Goal: Transaction & Acquisition: Purchase product/service

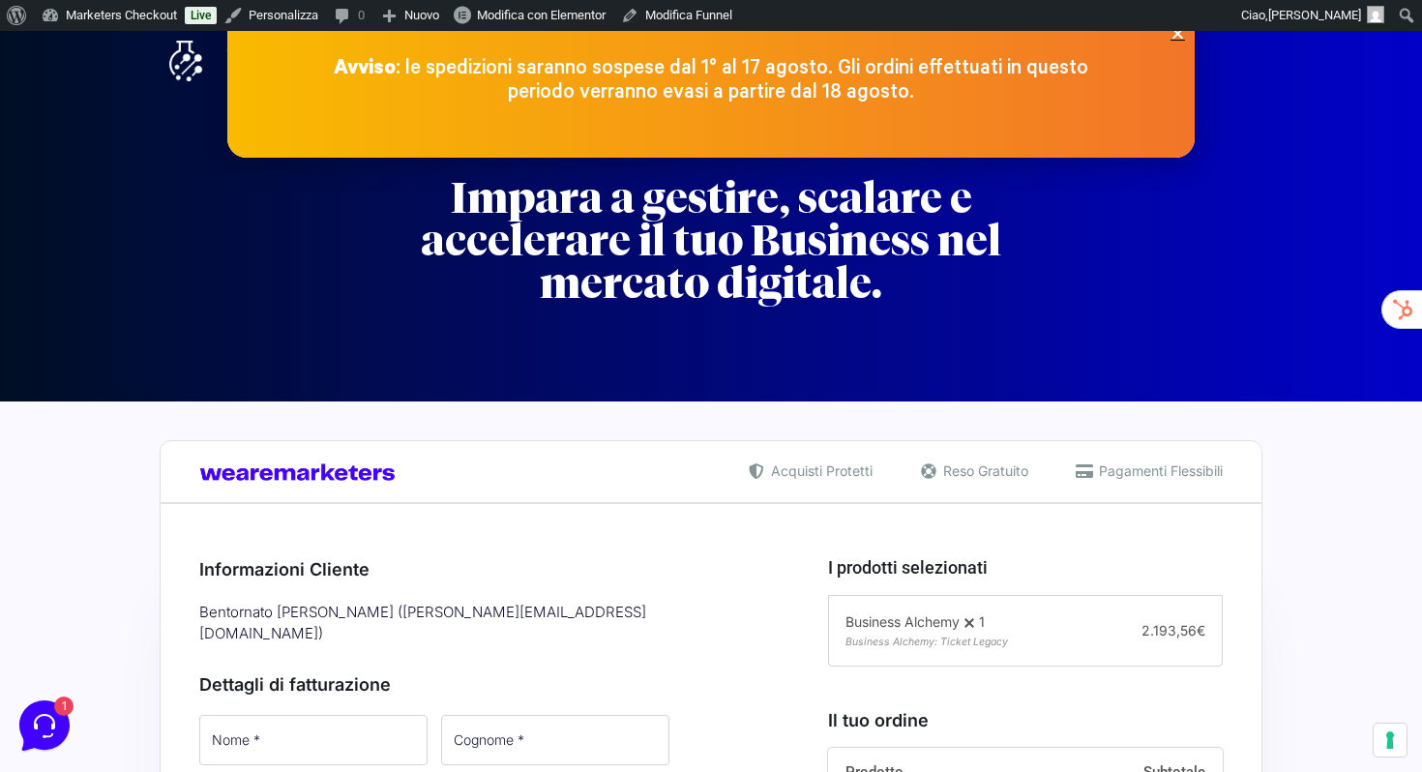
click at [1175, 40] on icon "Close" at bounding box center [1178, 33] width 15 height 15
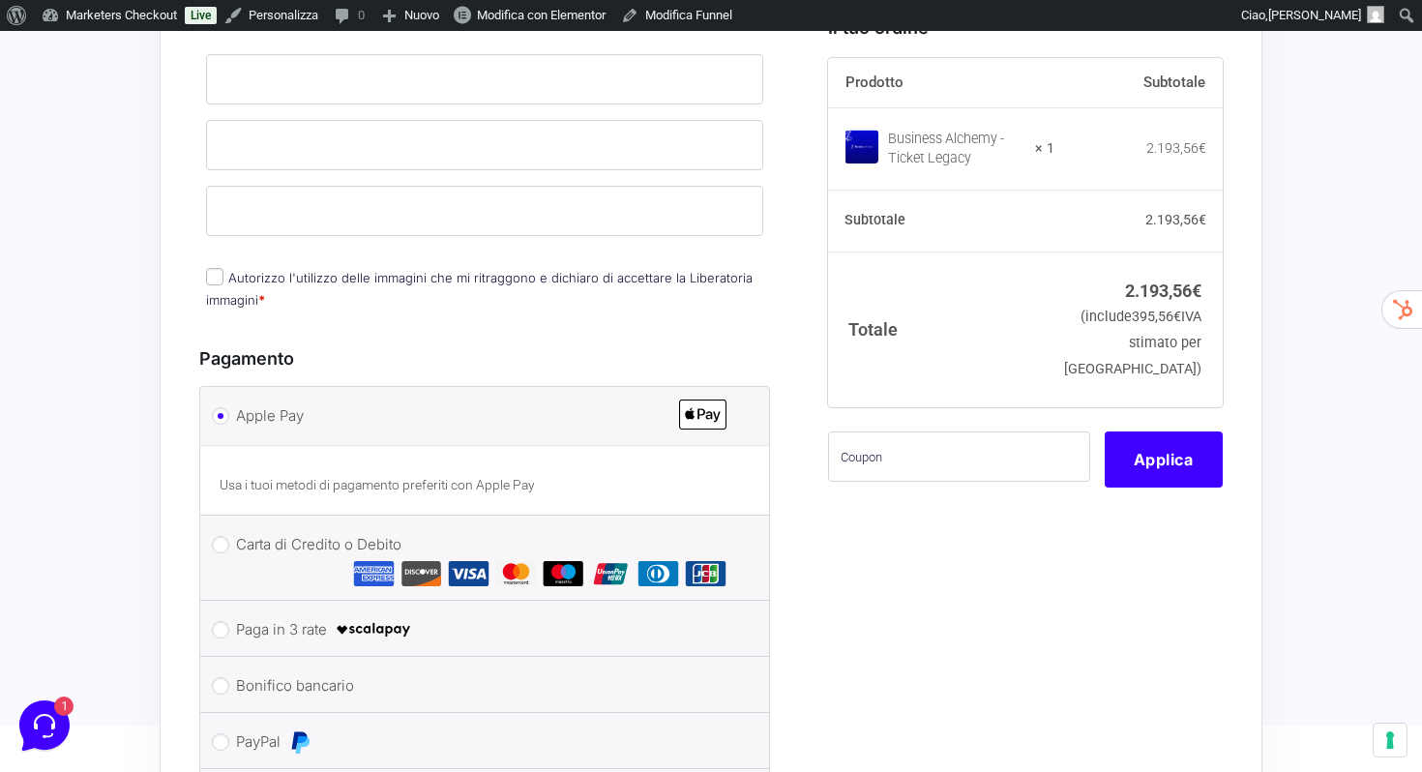
scroll to position [1193, 0]
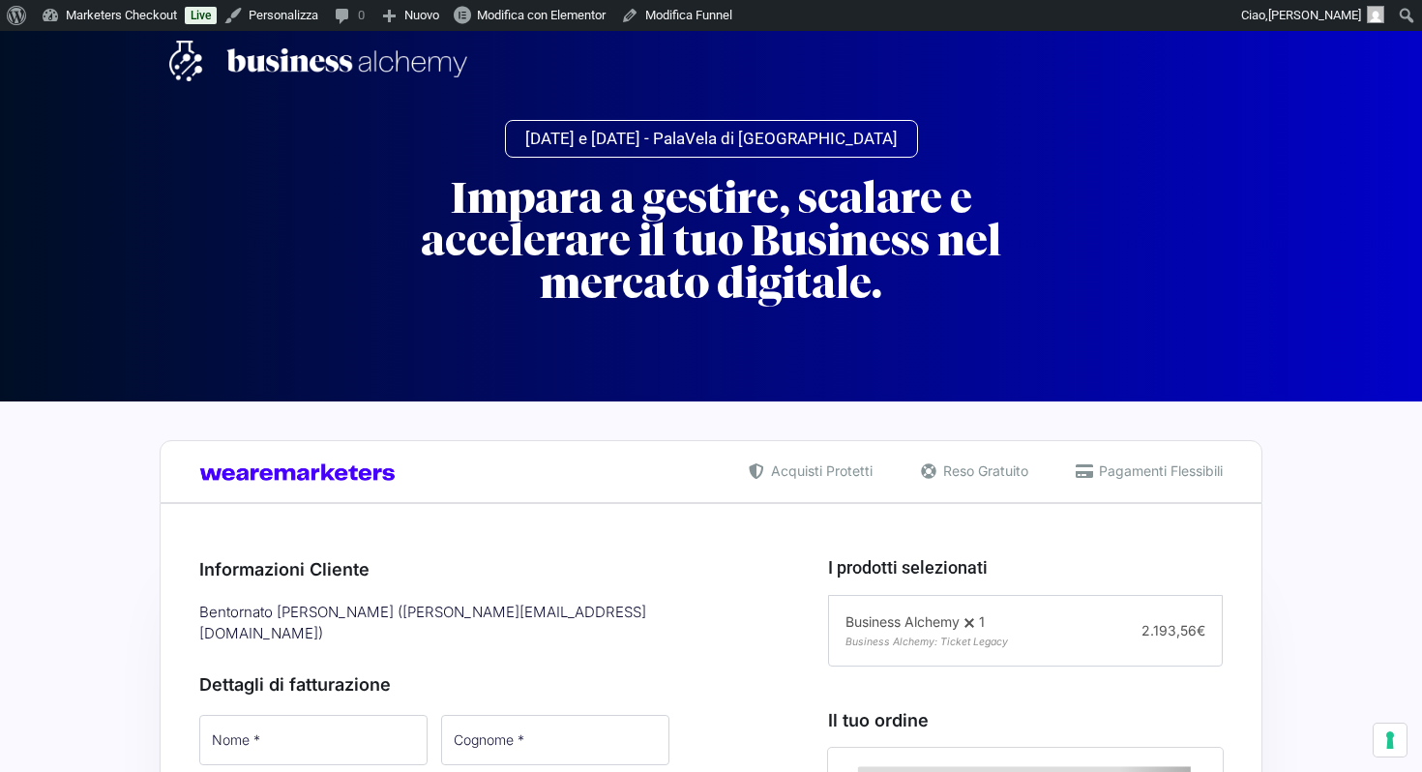
select select
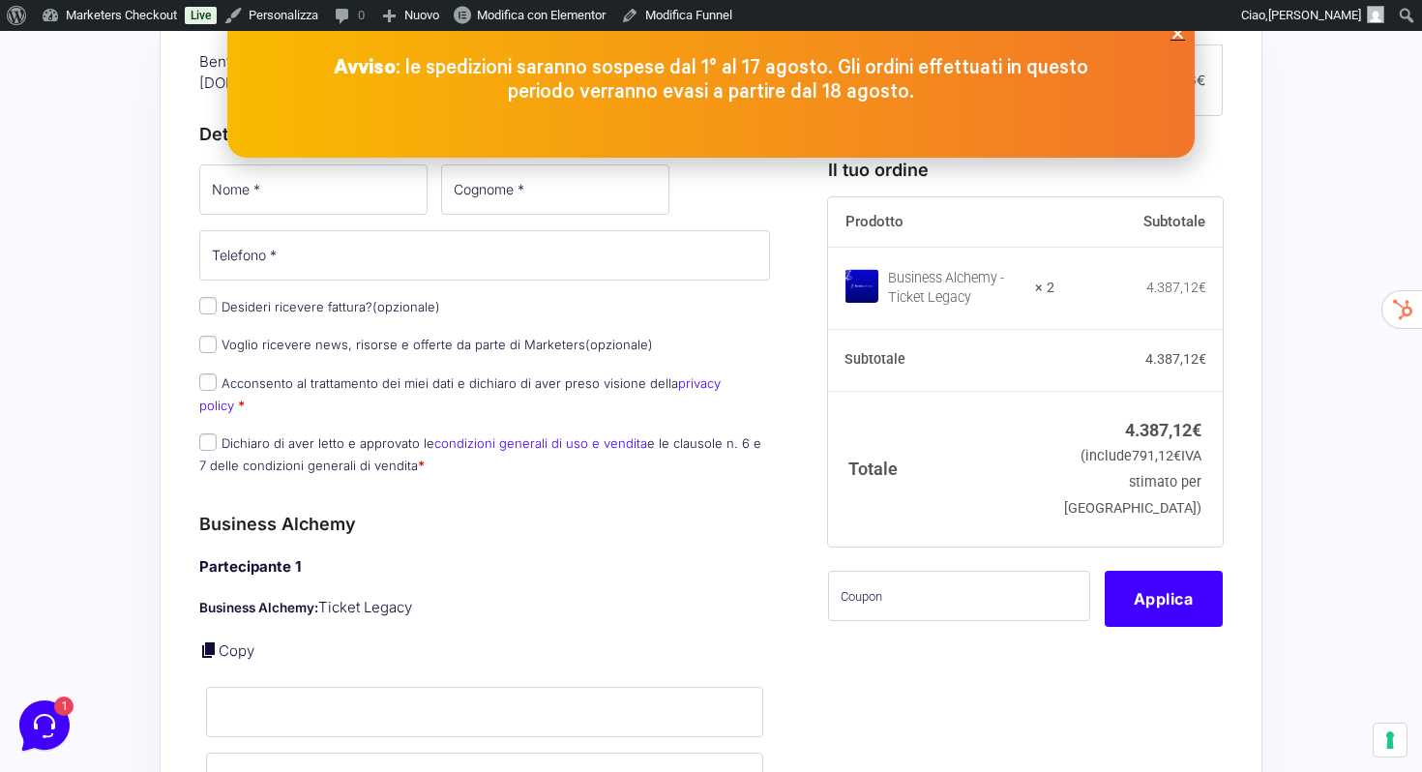
scroll to position [552, 0]
click at [1178, 38] on icon "Close" at bounding box center [1178, 33] width 15 height 15
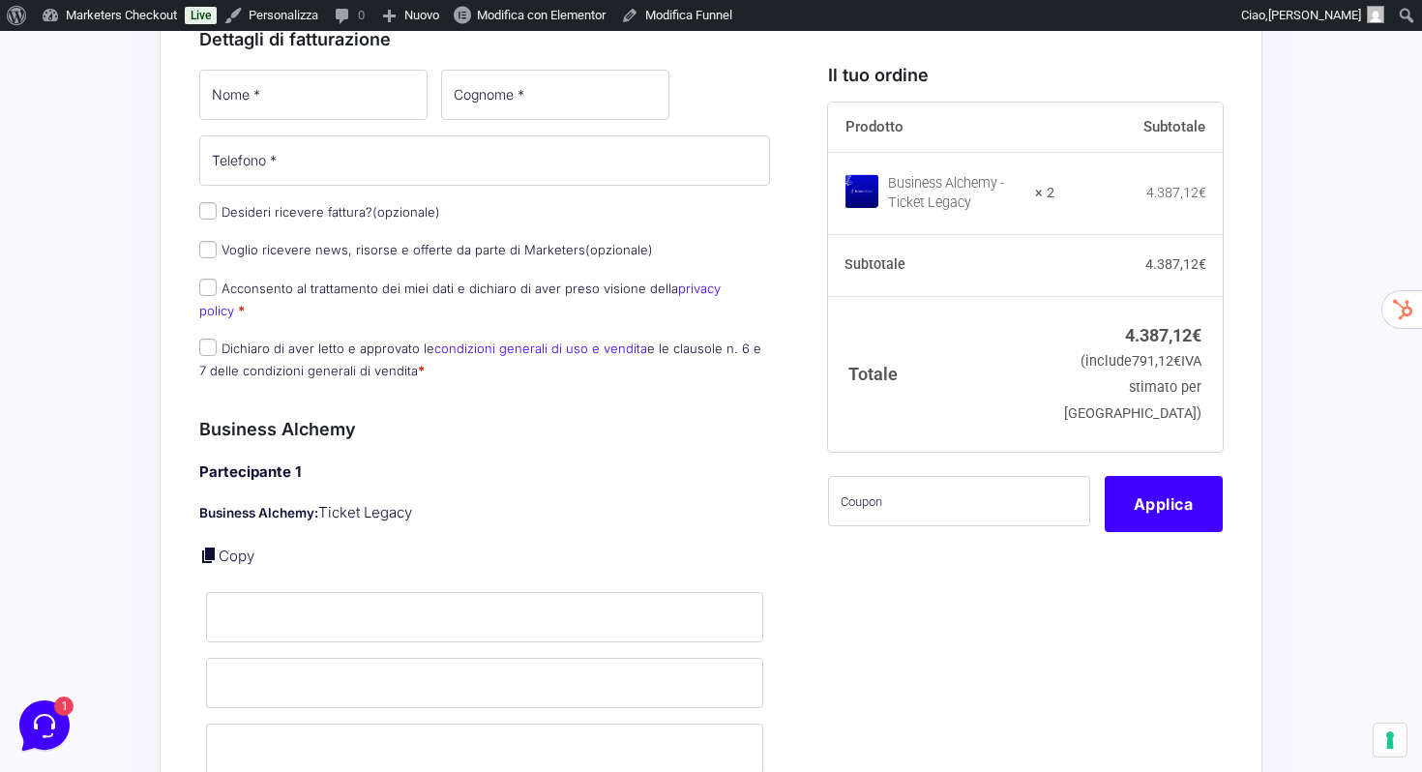
scroll to position [632, 0]
